Goal: Check status

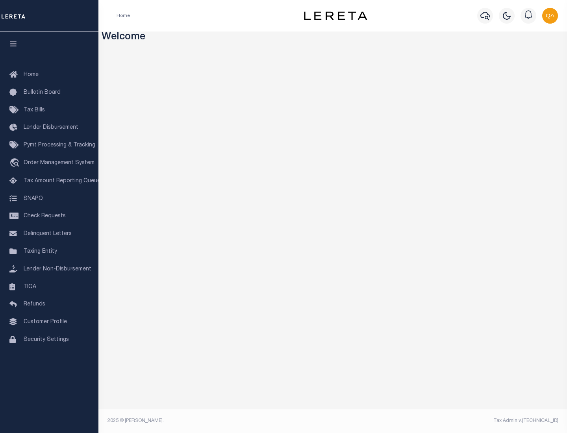
click at [49, 216] on span "Check Requests" at bounding box center [45, 216] width 42 height 6
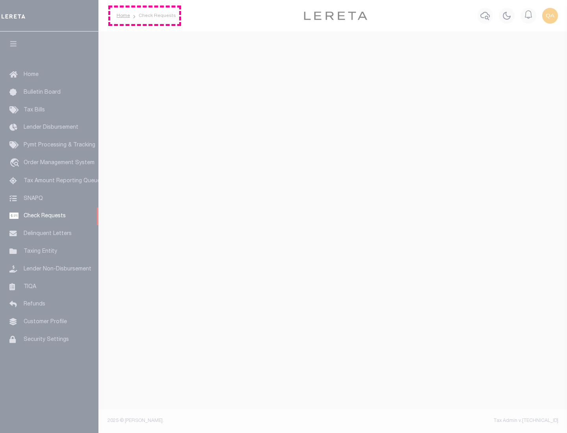
select select "50"
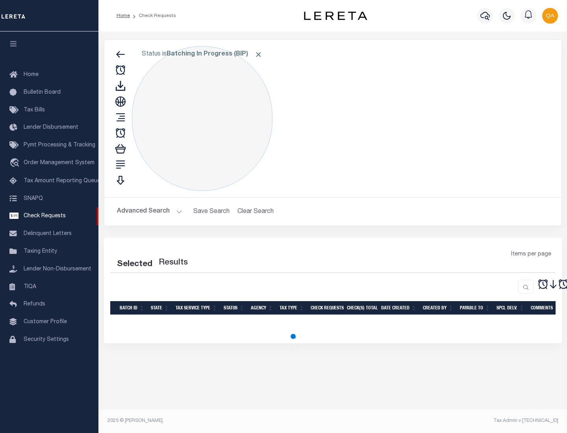
select select "50"
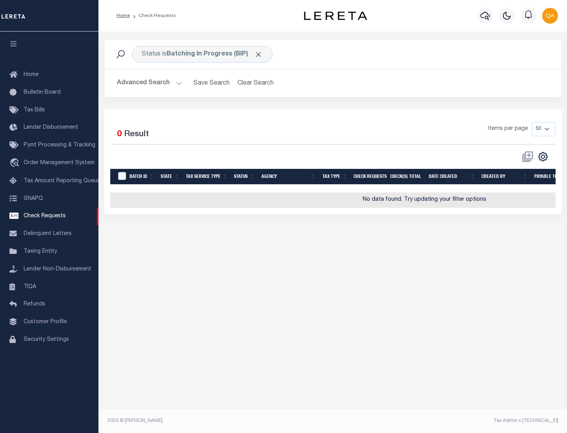
click at [259, 54] on span "Click to Remove" at bounding box center [258, 54] width 8 height 8
